Goal: Task Accomplishment & Management: Use online tool/utility

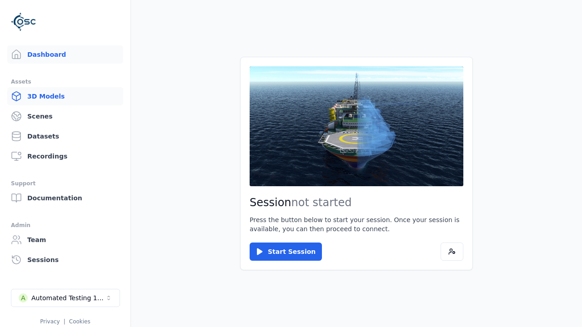
click at [65, 96] on link "3D Models" at bounding box center [65, 96] width 116 height 18
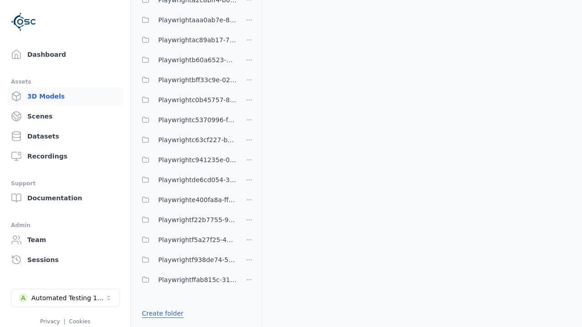
click at [162, 314] on link "Create folder" at bounding box center [163, 313] width 42 height 9
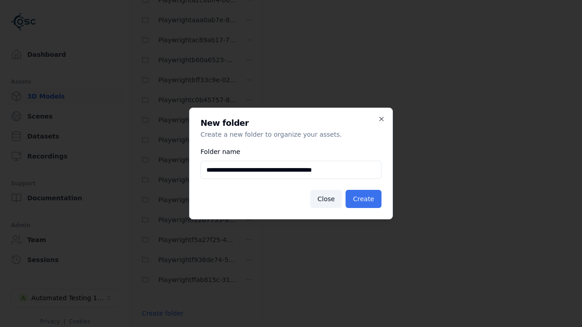
type input "**********"
click at [363, 199] on button "Create" at bounding box center [363, 199] width 36 height 18
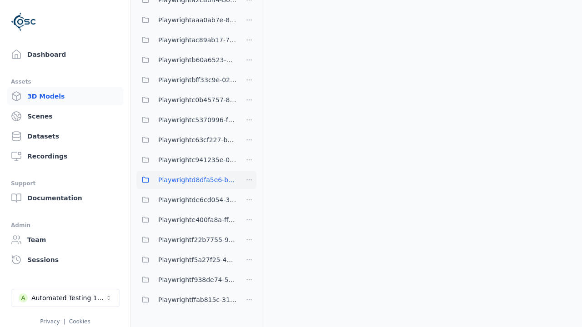
click at [186, 180] on span "Playwrightd8dfa5e6-b611-4242-9d59-32339ba7cd68" at bounding box center [197, 180] width 78 height 11
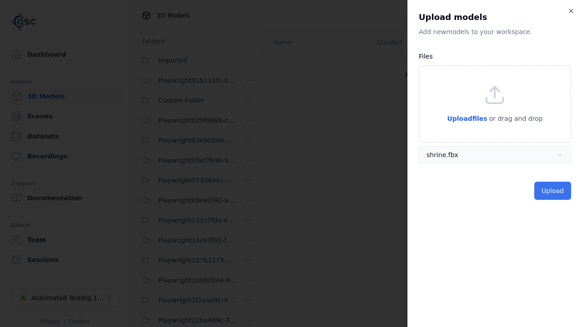
click at [552, 191] on button "Upload" at bounding box center [552, 191] width 37 height 18
